Goal: Task Accomplishment & Management: Use online tool/utility

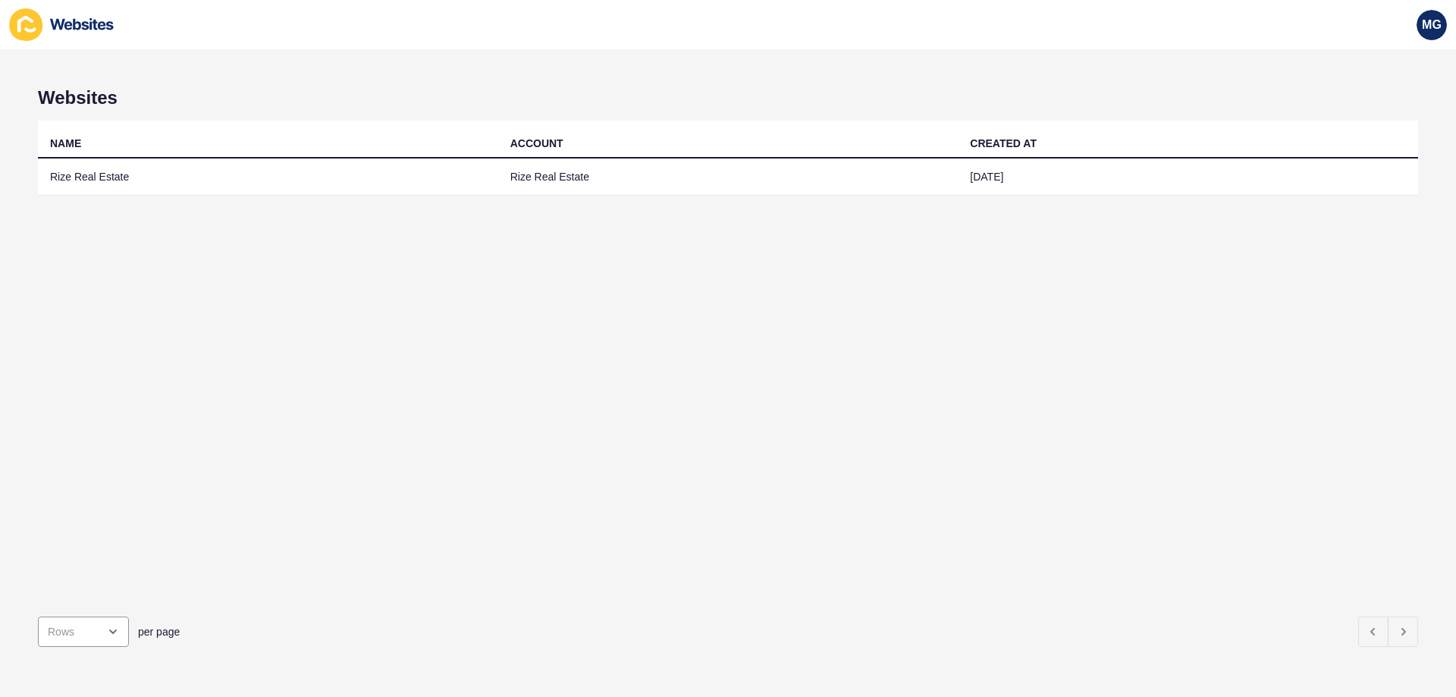
click at [1088, 56] on div "Websites NAME ACCOUNT CREATED AT Rize Real Estate Rize Real Estate [DATE] per p…" at bounding box center [728, 373] width 1456 height 648
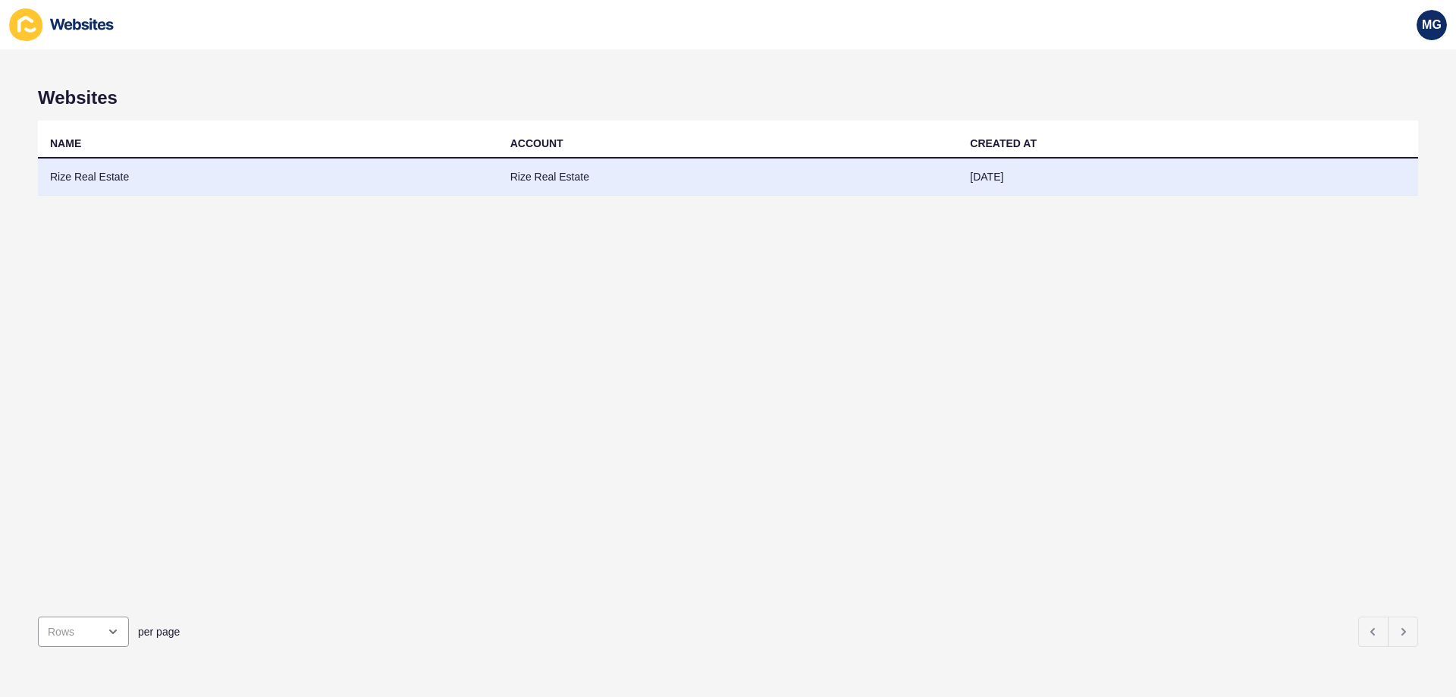
click at [192, 170] on td "Rize Real Estate" at bounding box center [268, 176] width 460 height 37
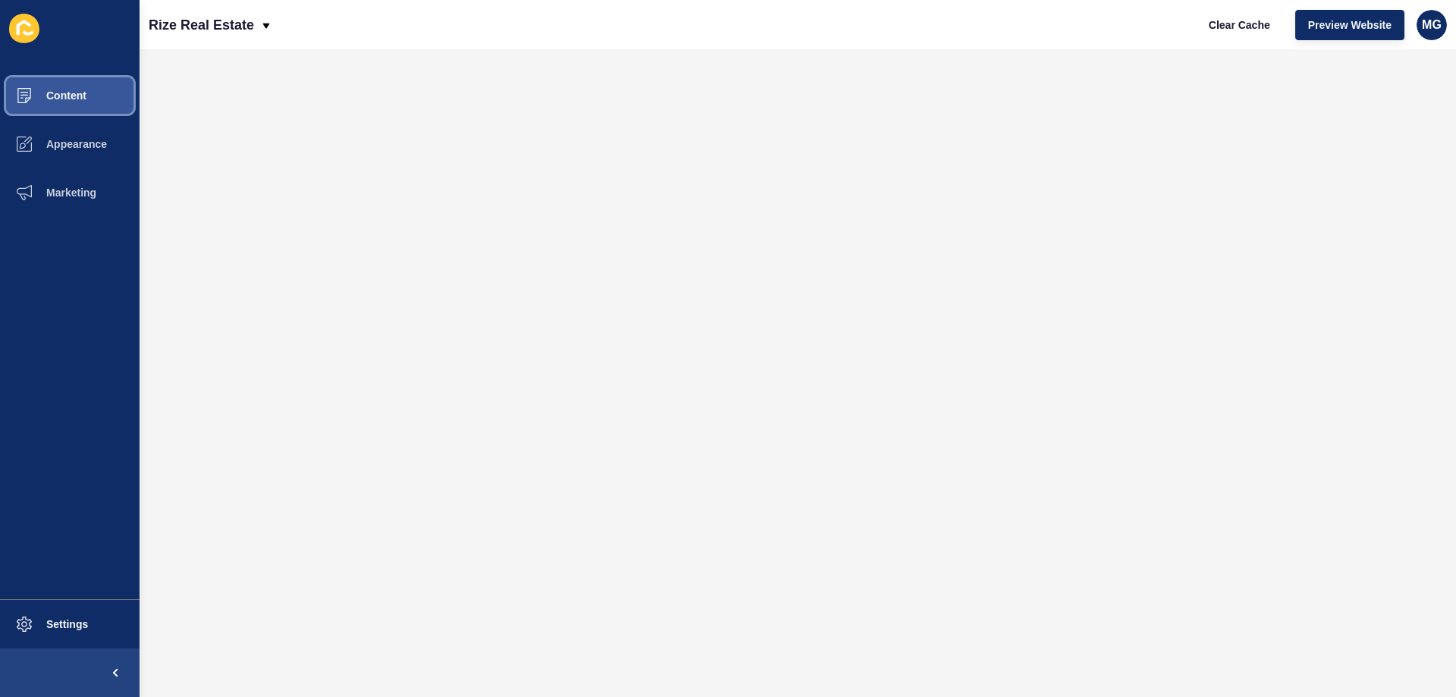
click at [61, 96] on span "Content" at bounding box center [42, 95] width 89 height 12
click at [81, 96] on span "Content" at bounding box center [42, 95] width 89 height 12
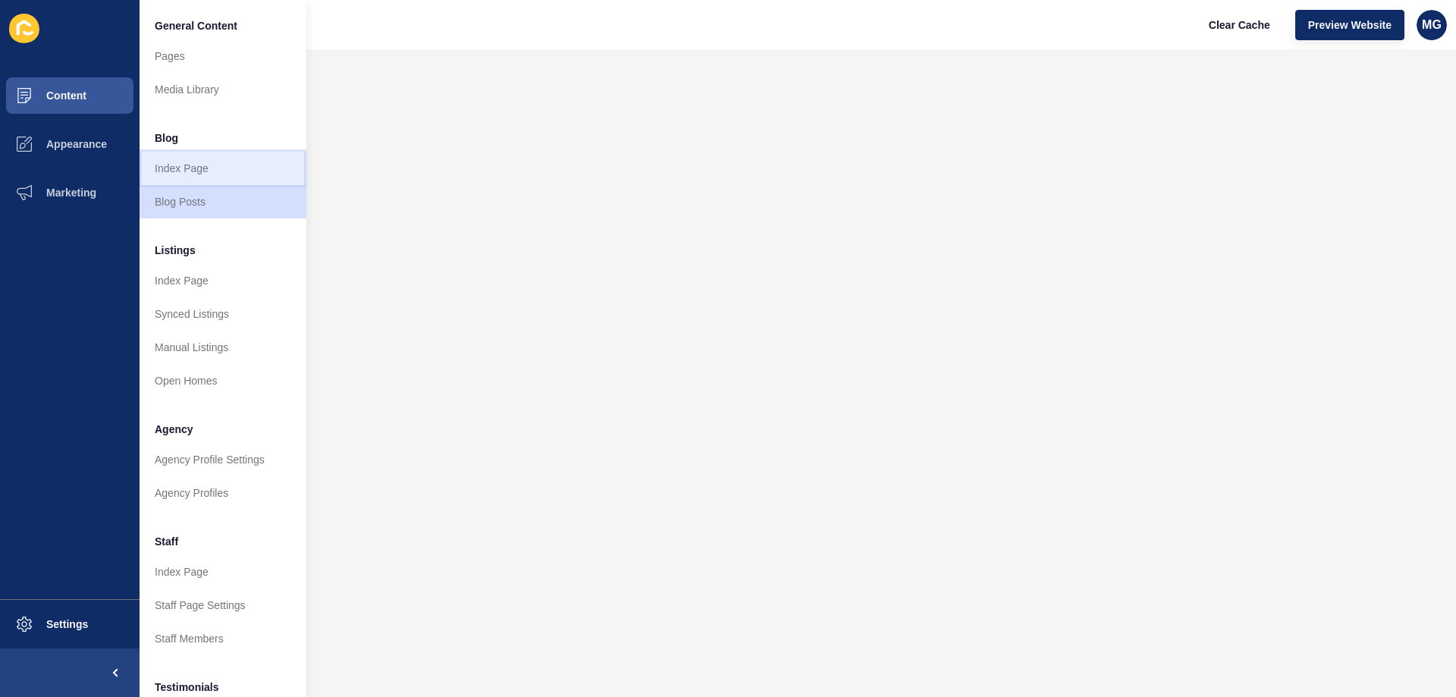
click at [209, 176] on link "Index Page" at bounding box center [223, 168] width 167 height 33
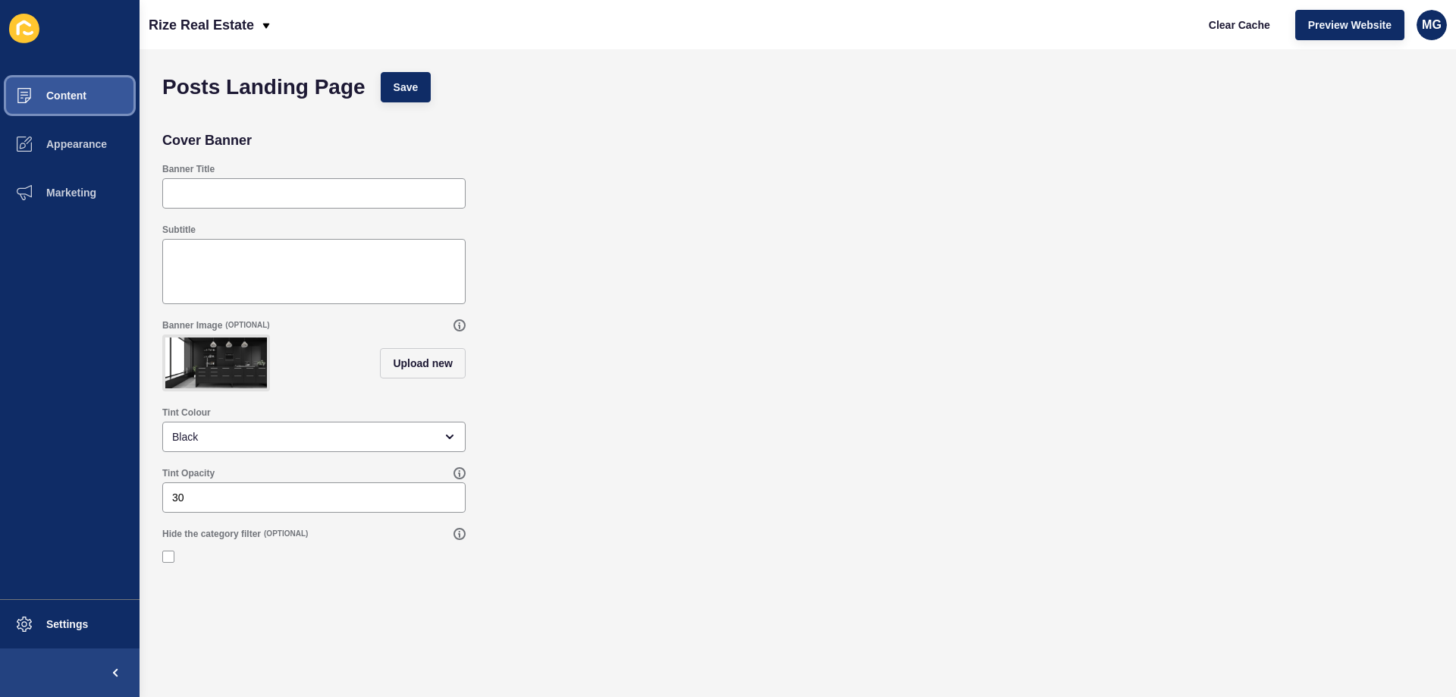
click at [104, 97] on button "Content" at bounding box center [70, 95] width 140 height 49
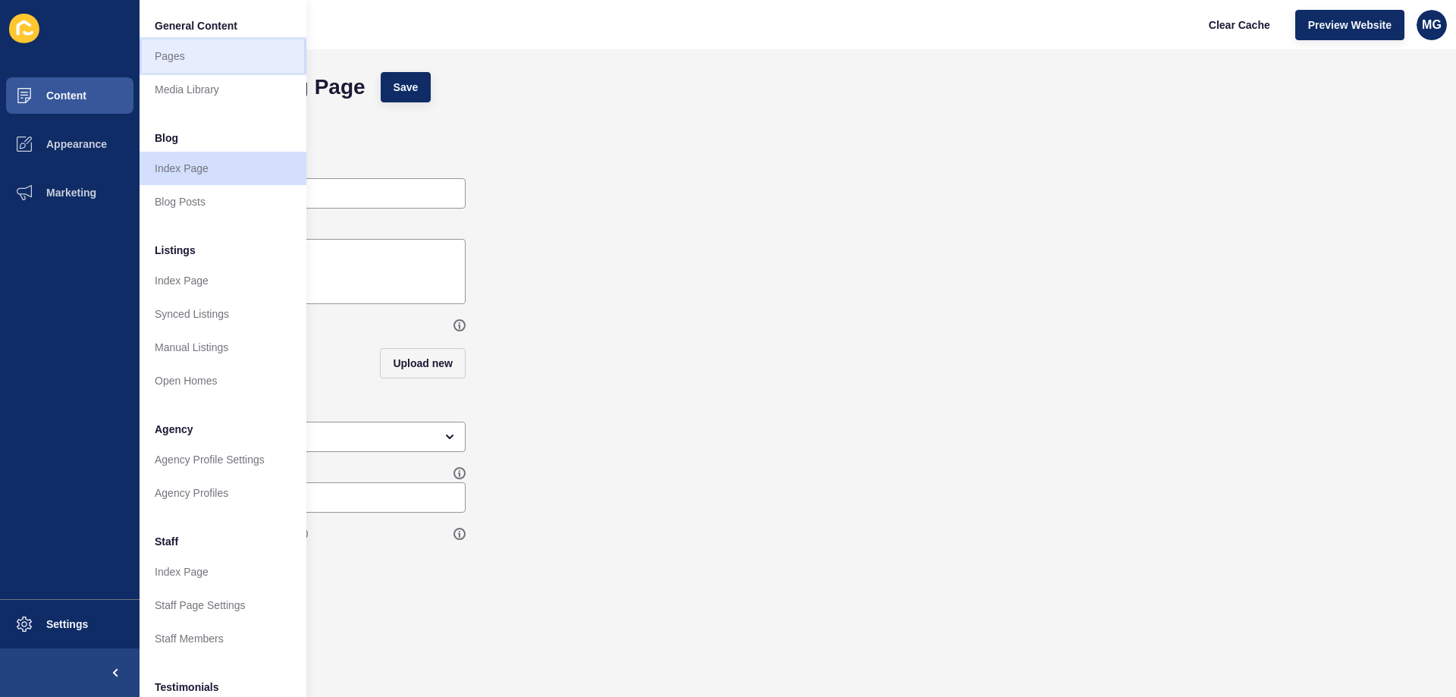
click at [210, 60] on link "Pages" at bounding box center [223, 55] width 167 height 33
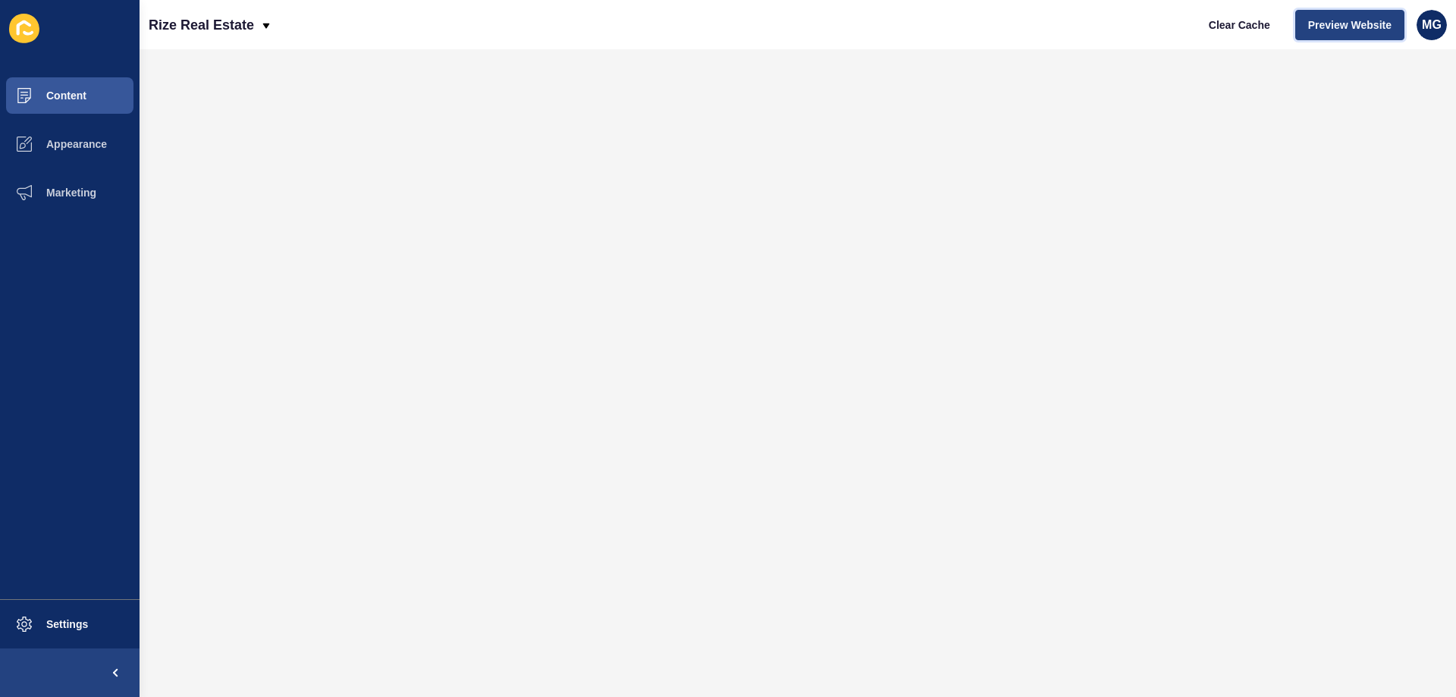
click at [1336, 15] on button "Preview Website" at bounding box center [1349, 25] width 109 height 30
click at [1232, 13] on button "Clear Cache" at bounding box center [1239, 25] width 87 height 30
click at [1328, 35] on button "Preview Website" at bounding box center [1349, 25] width 109 height 30
click at [1228, 37] on button "Clear Cache" at bounding box center [1239, 25] width 87 height 30
